Goal: Browse casually

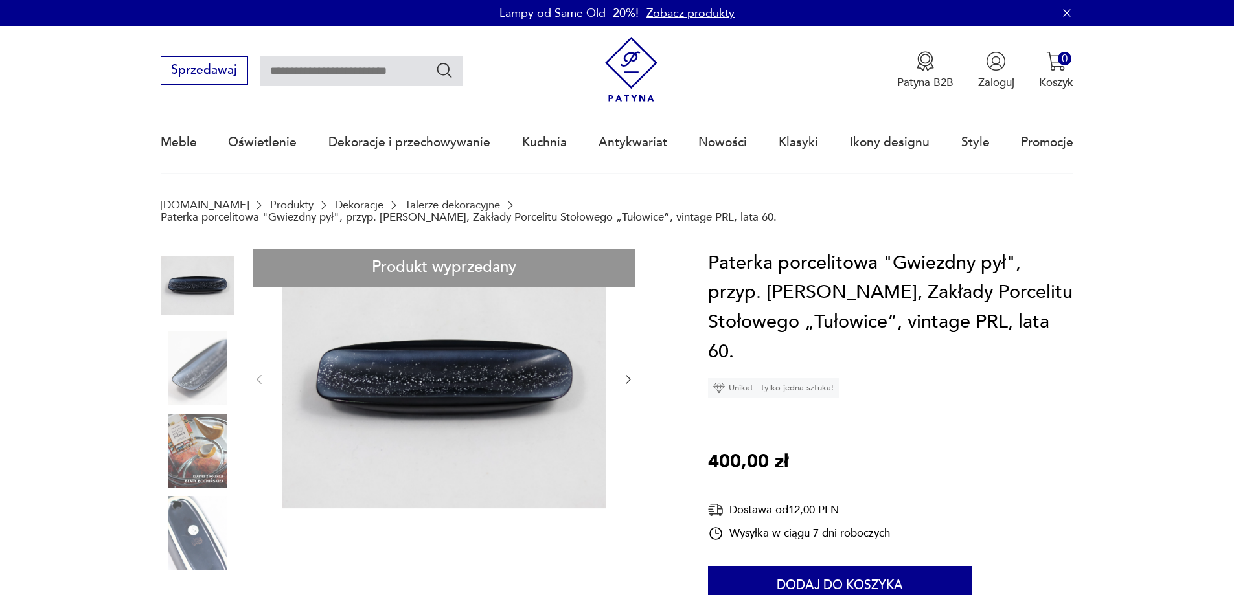
click at [418, 380] on img at bounding box center [444, 379] width 325 height 260
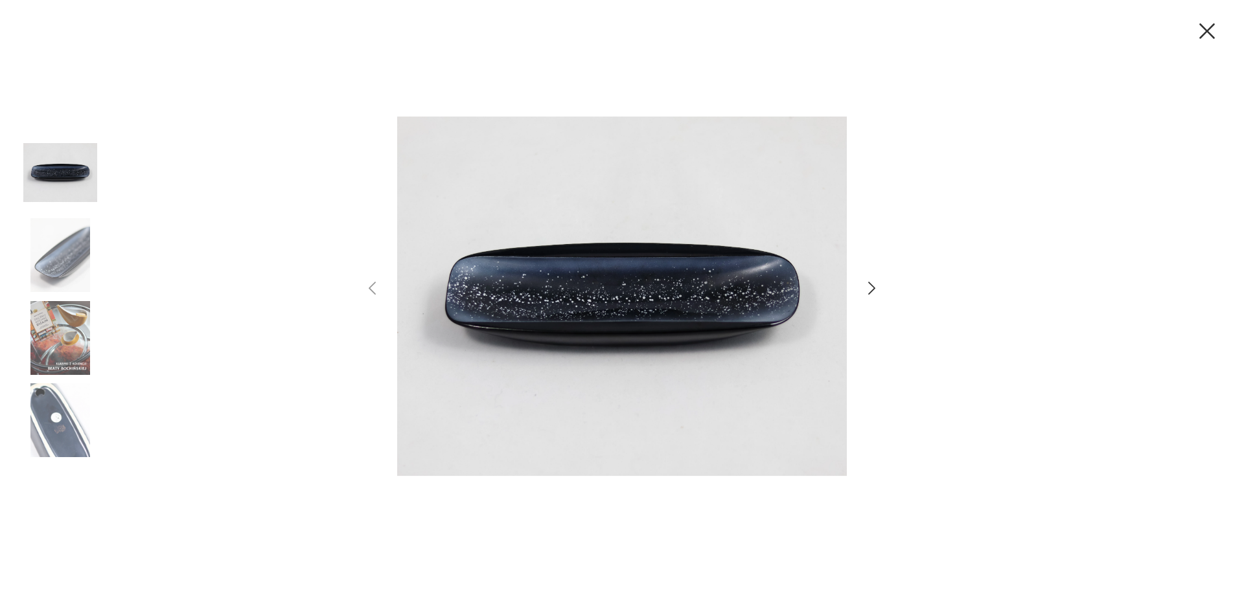
click at [560, 300] on img at bounding box center [622, 296] width 450 height 476
click at [561, 299] on img at bounding box center [622, 296] width 450 height 476
click at [731, 281] on img at bounding box center [622, 296] width 450 height 476
click at [63, 180] on img at bounding box center [60, 173] width 74 height 74
click at [54, 172] on img at bounding box center [60, 173] width 74 height 74
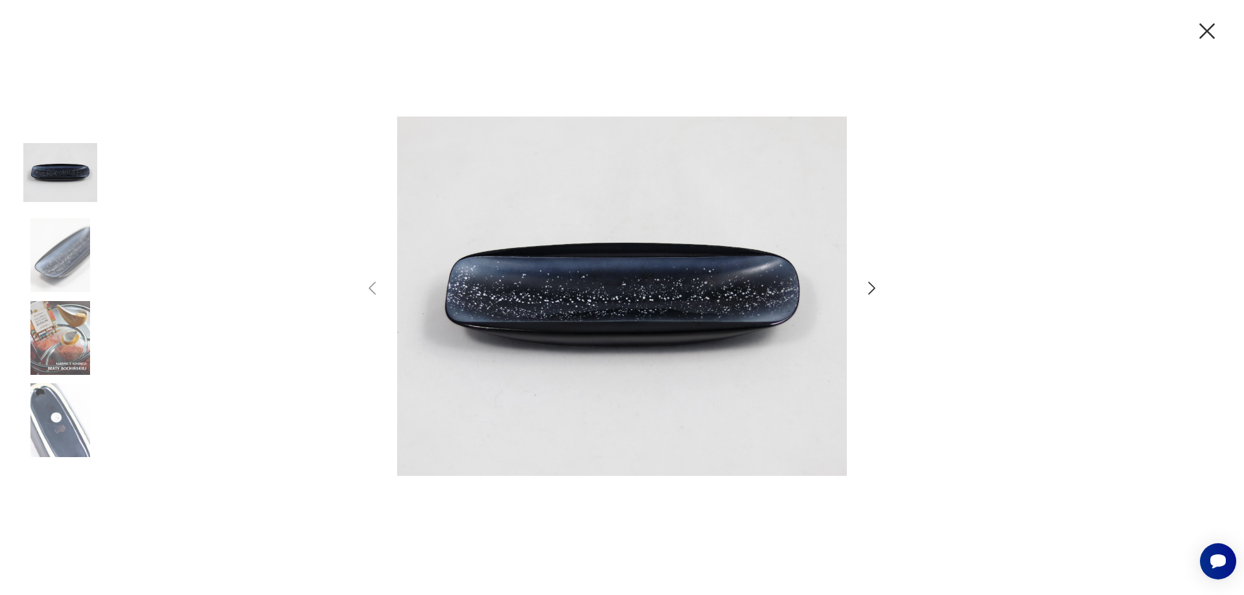
click at [54, 172] on img at bounding box center [60, 173] width 74 height 74
